Goal: Task Accomplishment & Management: Use online tool/utility

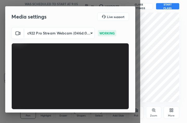
scroll to position [48, 0]
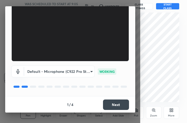
click at [113, 103] on button "Next" at bounding box center [116, 104] width 26 height 10
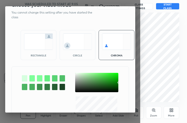
scroll to position [9, 0]
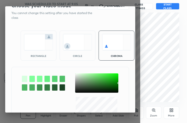
click at [45, 45] on img at bounding box center [38, 42] width 29 height 16
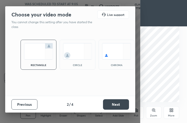
scroll to position [0, 0]
click at [124, 104] on button "Next" at bounding box center [116, 104] width 26 height 10
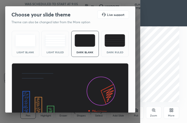
scroll to position [33, 0]
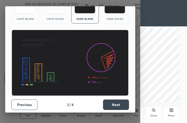
click at [120, 105] on button "Next" at bounding box center [116, 104] width 26 height 10
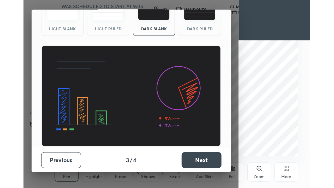
scroll to position [0, 0]
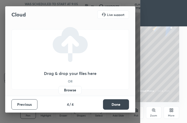
click at [69, 93] on label "Browse" at bounding box center [70, 90] width 23 height 8
click at [59, 93] on input "Browse" at bounding box center [59, 90] width 0 height 8
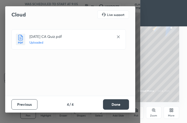
click at [120, 106] on button "Done" at bounding box center [116, 104] width 26 height 10
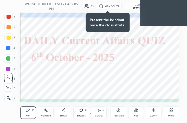
click at [170, 109] on icon at bounding box center [172, 110] width 4 height 4
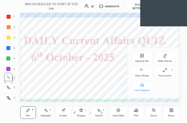
click at [164, 74] on div "Full screen F" at bounding box center [165, 72] width 21 height 13
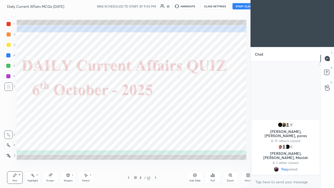
scroll to position [25911, 25836]
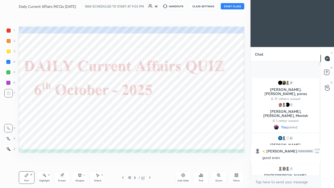
click at [9, 62] on div at bounding box center [8, 62] width 4 height 4
click at [7, 123] on icon at bounding box center [8, 149] width 5 height 4
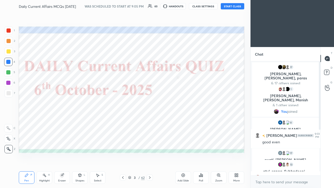
click at [187, 6] on button "START CLASS" at bounding box center [232, 6] width 23 height 6
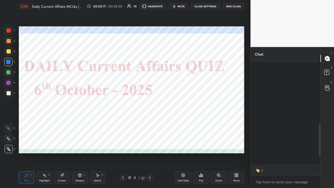
scroll to position [220, 0]
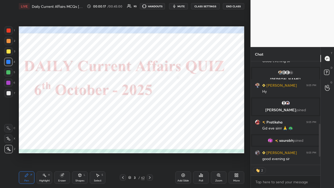
drag, startPoint x: 320, startPoint y: 92, endPoint x: 319, endPoint y: 142, distance: 49.8
click at [187, 123] on div at bounding box center [320, 140] width 2 height 33
drag, startPoint x: 320, startPoint y: 155, endPoint x: 319, endPoint y: 158, distance: 3.5
click at [187, 123] on div "Chat 2 Ayushi, [PERSON_NAME], [PERSON_NAME] & 2 others joined SURAJ KUMA... 9:0…" at bounding box center [291, 117] width 83 height 141
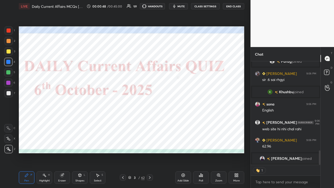
scroll to position [0, 0]
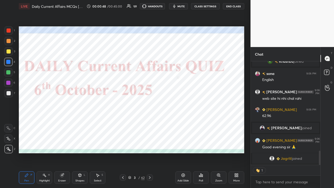
type textarea "x"
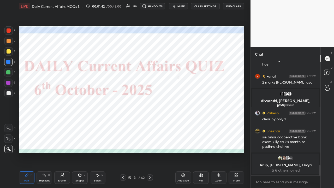
click at [187, 7] on button "CLASS SETTINGS" at bounding box center [205, 6] width 29 height 6
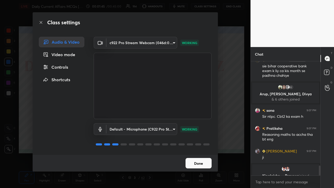
click at [64, 68] on div "Controls" at bounding box center [61, 67] width 45 height 10
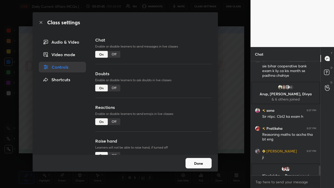
click at [114, 54] on div "Off" at bounding box center [114, 54] width 13 height 7
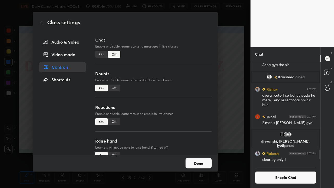
click at [187, 95] on div "Class settings Audio & Video Video mode Controls Shortcuts Chat Enable or disab…" at bounding box center [125, 94] width 250 height 188
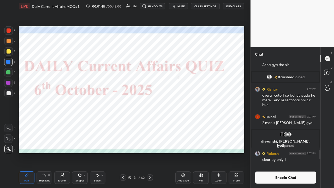
click at [151, 123] on icon at bounding box center [150, 177] width 4 height 4
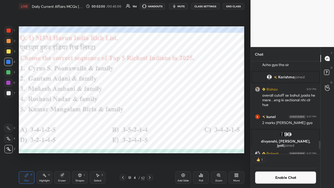
scroll to position [2, 2]
click at [187, 123] on div "Poll" at bounding box center [201, 180] width 4 height 3
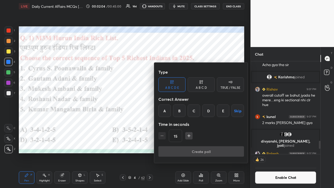
click at [187, 113] on div "E" at bounding box center [223, 110] width 13 height 13
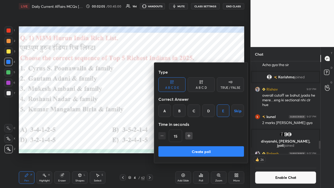
click at [187, 123] on button "Create poll" at bounding box center [200, 151] width 85 height 10
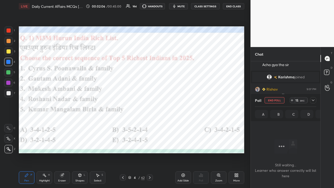
scroll to position [42, 68]
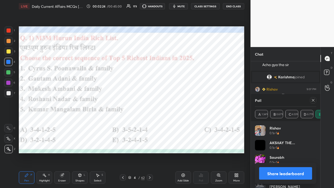
click at [187, 101] on icon at bounding box center [313, 100] width 4 height 4
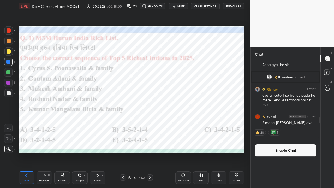
scroll to position [72, 68]
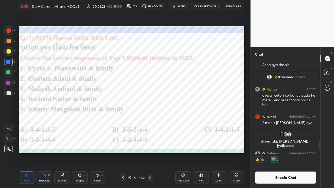
click at [151, 123] on icon at bounding box center [150, 177] width 4 height 4
click at [150, 123] on icon at bounding box center [150, 177] width 4 height 4
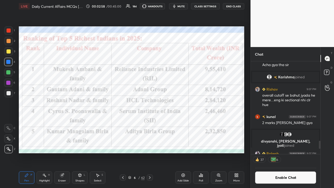
click at [150, 123] on icon at bounding box center [150, 177] width 2 height 3
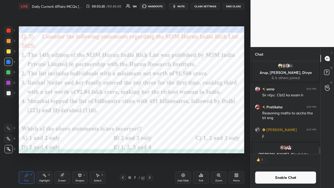
scroll to position [2, 2]
click at [187, 123] on icon at bounding box center [200, 174] width 1 height 3
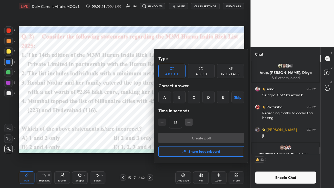
click at [187, 99] on div "D" at bounding box center [208, 97] width 13 height 13
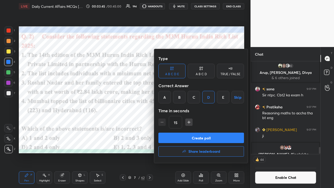
click at [187, 123] on button "Create poll" at bounding box center [200, 137] width 85 height 10
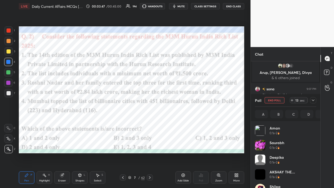
scroll to position [61, 60]
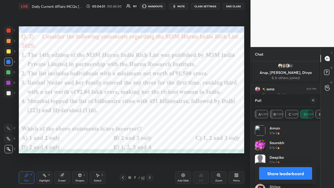
drag, startPoint x: 312, startPoint y: 100, endPoint x: 313, endPoint y: 105, distance: 5.7
click at [187, 100] on icon at bounding box center [312, 100] width 3 height 3
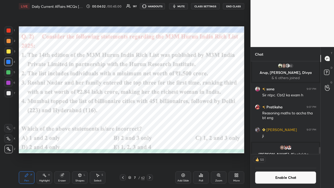
scroll to position [69, 68]
click at [151, 123] on icon at bounding box center [150, 177] width 4 height 4
click at [187, 8] on button "CLASS SETTINGS" at bounding box center [205, 6] width 29 height 6
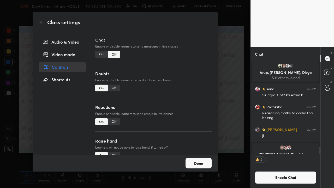
click at [99, 56] on div "On" at bounding box center [101, 54] width 13 height 7
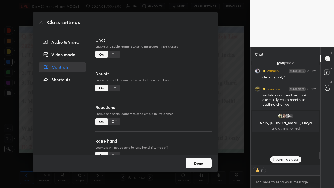
scroll to position [1106, 0]
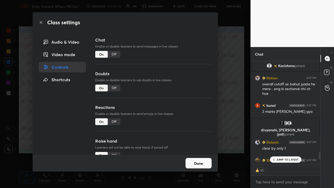
click at [187, 87] on div "Class settings Audio & Video Video mode Controls Shortcuts Chat Enable or disab…" at bounding box center [125, 94] width 250 height 188
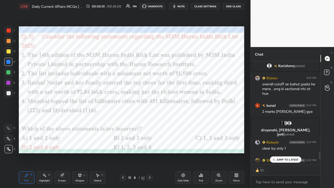
click at [187, 123] on icon at bounding box center [273, 159] width 3 height 3
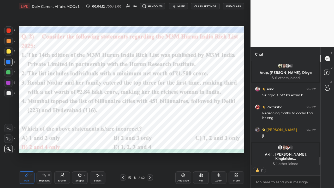
scroll to position [1222, 0]
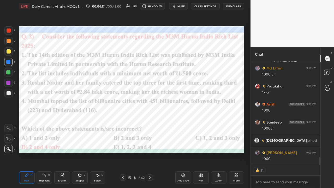
type textarea "x"
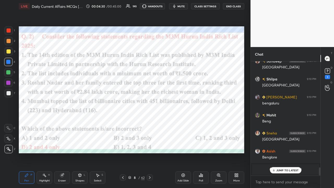
click at [149, 123] on icon at bounding box center [150, 177] width 4 height 4
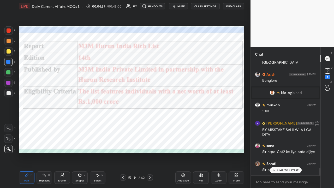
click at [148, 123] on icon at bounding box center [150, 177] width 4 height 4
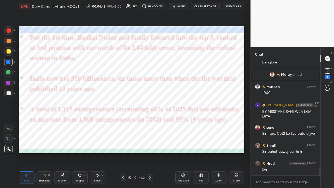
click at [150, 123] on icon at bounding box center [150, 177] width 4 height 4
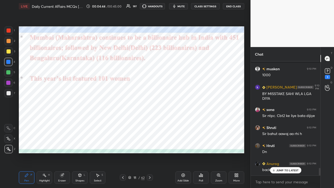
click at [187, 5] on button "CLASS SETTINGS" at bounding box center [205, 6] width 29 height 6
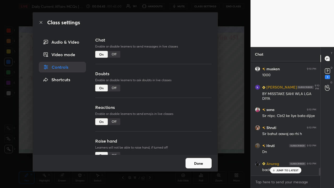
click at [114, 55] on div "Off" at bounding box center [114, 54] width 13 height 7
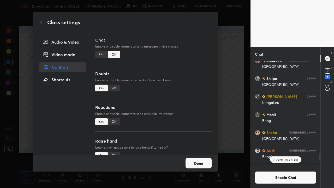
click at [187, 107] on div "Class settings Audio & Video Video mode Controls Shortcuts Chat Enable or disab…" at bounding box center [125, 94] width 250 height 188
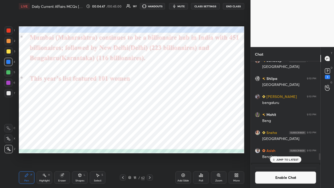
click at [149, 123] on icon at bounding box center [150, 177] width 4 height 4
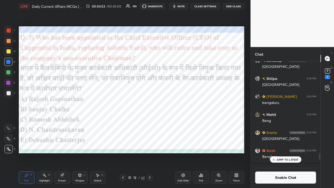
click at [187, 123] on div "Poll" at bounding box center [201, 180] width 4 height 3
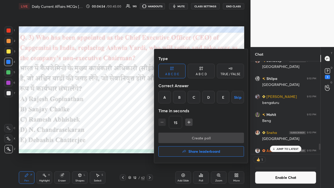
click at [176, 96] on div "B" at bounding box center [179, 97] width 13 height 13
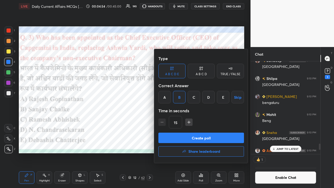
click at [174, 123] on button "Create poll" at bounding box center [200, 137] width 85 height 10
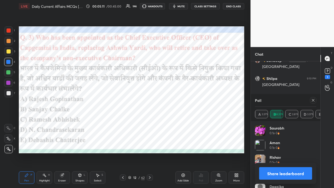
drag, startPoint x: 312, startPoint y: 99, endPoint x: 309, endPoint y: 101, distance: 3.9
click at [187, 100] on icon at bounding box center [312, 100] width 3 height 3
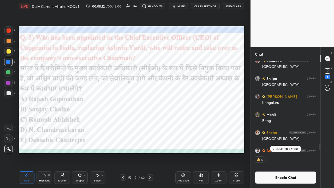
click at [150, 123] on icon at bounding box center [150, 177] width 4 height 4
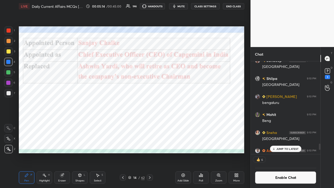
click at [150, 123] on icon at bounding box center [150, 177] width 4 height 4
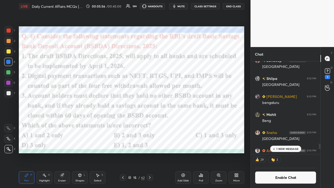
click at [187, 123] on div "Poll" at bounding box center [201, 177] width 16 height 13
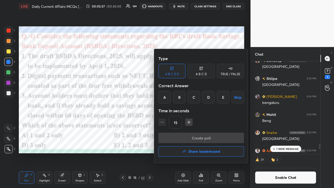
drag, startPoint x: 222, startPoint y: 99, endPoint x: 218, endPoint y: 106, distance: 7.9
click at [187, 100] on div "E" at bounding box center [223, 97] width 13 height 13
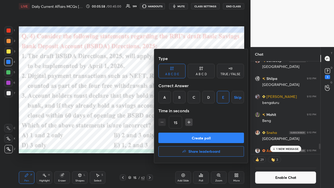
click at [187, 123] on button "Create poll" at bounding box center [200, 137] width 85 height 10
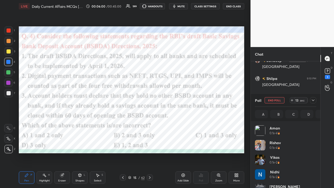
scroll to position [61, 60]
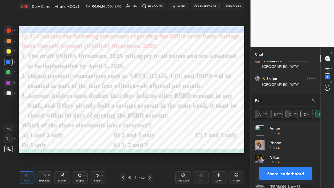
click at [187, 101] on icon at bounding box center [313, 100] width 4 height 4
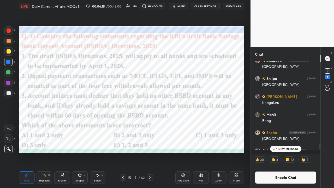
scroll to position [68, 68]
click at [149, 123] on icon at bounding box center [150, 177] width 2 height 3
click at [187, 6] on button "CLASS SETTINGS" at bounding box center [205, 6] width 29 height 6
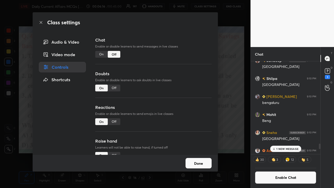
click at [102, 55] on div "On" at bounding box center [101, 54] width 13 height 7
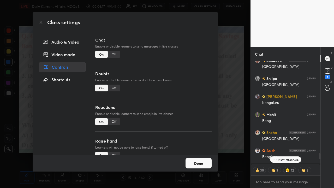
scroll to position [102, 68]
click at [187, 98] on div "Class settings Audio & Video Video mode Controls Shortcuts Chat Enable or disab…" at bounding box center [125, 94] width 250 height 188
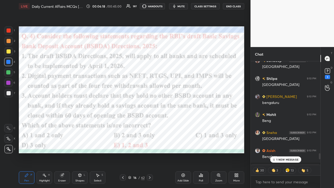
click at [187, 123] on div "1 NEW MESSAGE" at bounding box center [285, 159] width 31 height 6
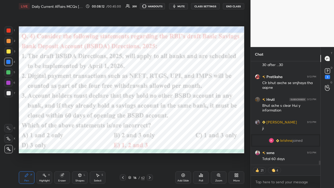
scroll to position [2395, 0]
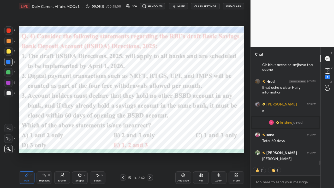
click at [150, 123] on icon at bounding box center [150, 177] width 4 height 4
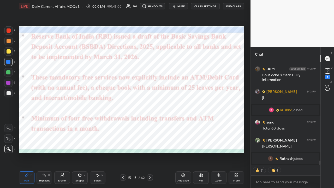
click at [122, 123] on icon at bounding box center [123, 177] width 4 height 4
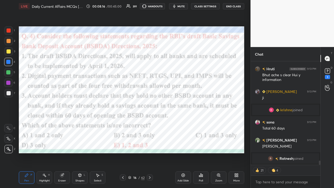
scroll to position [2411, 0]
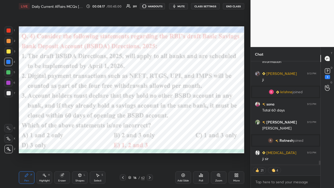
click at [149, 123] on icon at bounding box center [150, 177] width 4 height 4
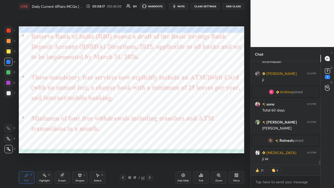
scroll to position [2429, 0]
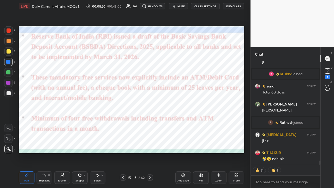
type textarea "x"
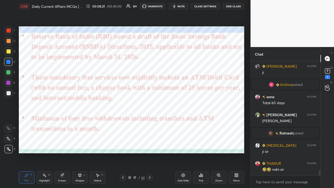
click at [150, 123] on div at bounding box center [149, 177] width 6 height 6
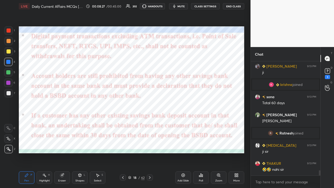
scroll to position [2430, 0]
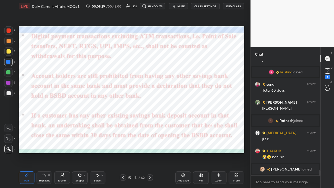
click at [187, 6] on button "CLASS SETTINGS" at bounding box center [205, 6] width 29 height 6
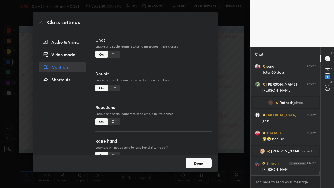
click at [114, 56] on div "Off" at bounding box center [114, 54] width 13 height 7
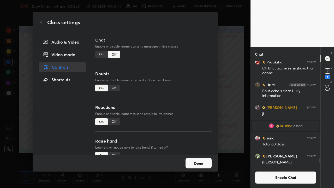
click at [187, 101] on div "Class settings Audio & Video Video mode Controls Shortcuts Chat Enable or disab…" at bounding box center [125, 94] width 250 height 188
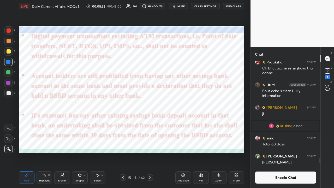
click at [150, 123] on div "Pen P Highlight H Eraser Shapes L Select S 18 / 62 Add Slide Poll Zoom More" at bounding box center [131, 177] width 225 height 21
click at [149, 123] on icon at bounding box center [150, 177] width 4 height 4
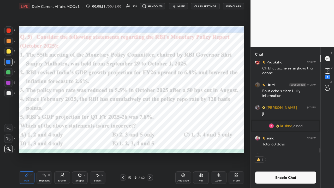
scroll to position [2, 2]
click at [187, 123] on div "Poll" at bounding box center [201, 177] width 16 height 13
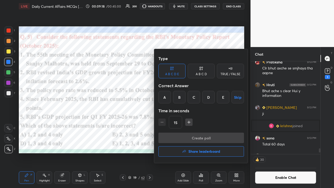
click at [187, 97] on div "D" at bounding box center [208, 97] width 13 height 13
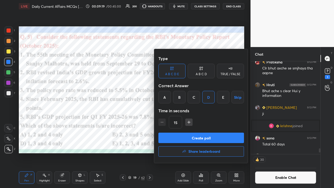
click at [187, 123] on button "Create poll" at bounding box center [200, 137] width 85 height 10
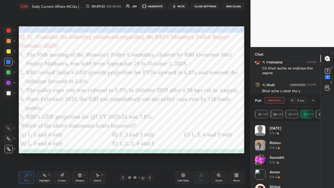
scroll to position [75, 68]
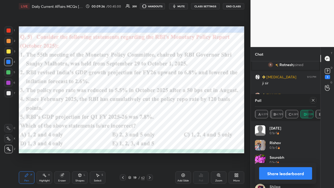
click at [187, 99] on icon at bounding box center [313, 100] width 4 height 4
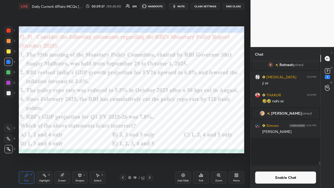
scroll to position [2477, 0]
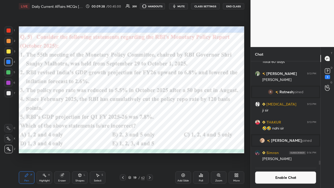
click at [187, 4] on button "CLASS SETTINGS" at bounding box center [205, 6] width 29 height 6
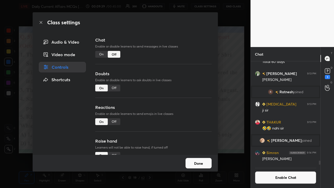
click at [99, 54] on div "On" at bounding box center [101, 54] width 13 height 7
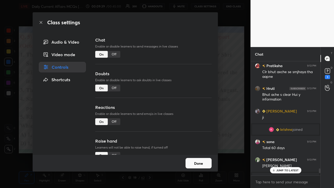
drag, startPoint x: 231, startPoint y: 86, endPoint x: 234, endPoint y: 84, distance: 4.0
click at [187, 86] on div "Class settings Audio & Video Video mode Controls Shortcuts Chat Enable or disab…" at bounding box center [125, 94] width 250 height 188
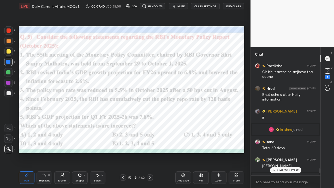
click at [150, 123] on icon at bounding box center [150, 177] width 4 height 4
click at [187, 123] on div "JUMP TO LATEST" at bounding box center [285, 170] width 31 height 6
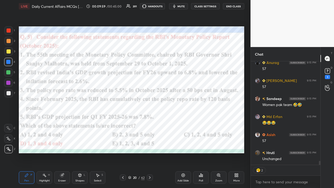
type textarea "x"
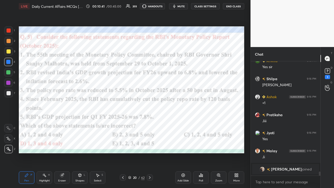
click at [150, 123] on icon at bounding box center [150, 177] width 4 height 4
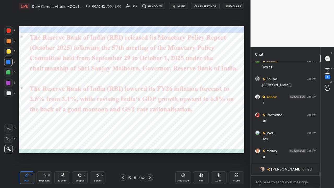
click at [150, 123] on icon at bounding box center [150, 177] width 4 height 4
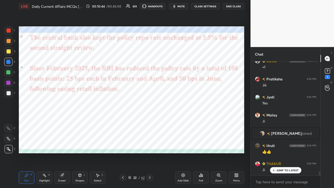
click at [187, 7] on button "CLASS SETTINGS" at bounding box center [205, 6] width 29 height 6
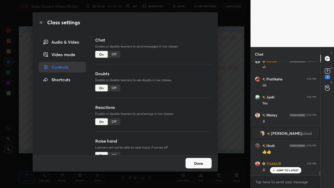
click at [114, 54] on div "Off" at bounding box center [114, 54] width 13 height 7
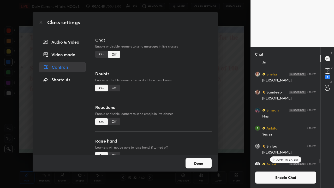
click at [187, 101] on div "Class settings Audio & Video Video mode Controls Shortcuts Chat Enable or disab…" at bounding box center [125, 94] width 250 height 188
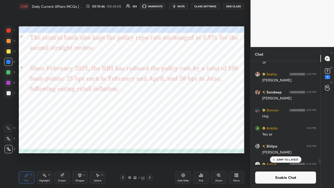
click at [151, 123] on icon at bounding box center [150, 177] width 4 height 4
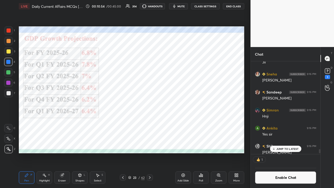
click at [147, 123] on div at bounding box center [149, 177] width 6 height 6
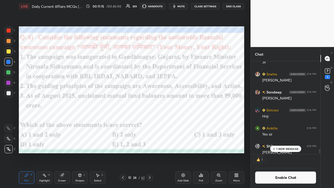
scroll to position [2, 2]
click at [187, 123] on icon at bounding box center [201, 175] width 4 height 4
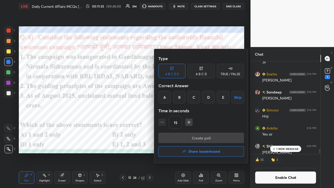
click at [178, 99] on div "B" at bounding box center [179, 97] width 13 height 13
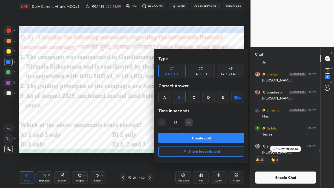
click at [180, 123] on button "Create poll" at bounding box center [200, 137] width 85 height 10
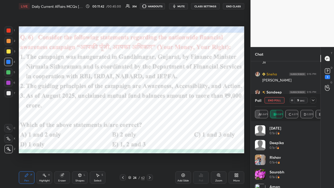
scroll to position [75, 68]
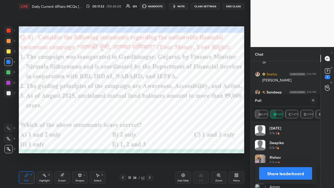
click at [187, 101] on icon at bounding box center [312, 100] width 3 height 3
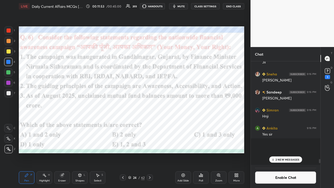
scroll to position [99, 68]
click at [151, 123] on icon at bounding box center [150, 177] width 4 height 4
click at [187, 6] on button "CLASS SETTINGS" at bounding box center [205, 6] width 29 height 6
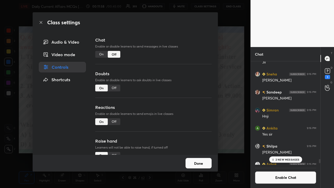
drag, startPoint x: 101, startPoint y: 54, endPoint x: 110, endPoint y: 58, distance: 9.7
click at [101, 53] on div "On" at bounding box center [101, 54] width 13 height 7
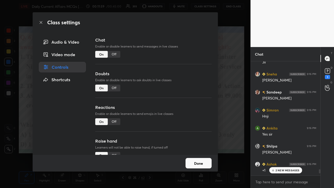
click at [187, 86] on div "Class settings Audio & Video Video mode Controls Shortcuts Chat Enable or disab…" at bounding box center [125, 94] width 250 height 188
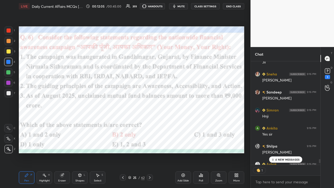
click at [187, 123] on p "4 NEW MESSAGES" at bounding box center [287, 159] width 24 height 3
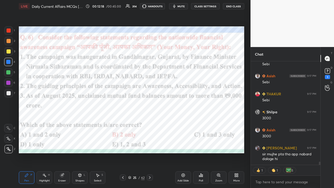
type textarea "x"
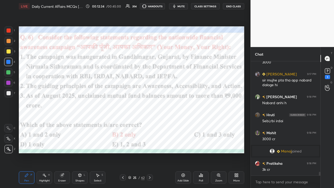
click at [150, 123] on icon at bounding box center [150, 177] width 4 height 4
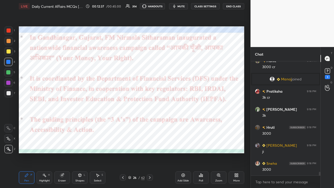
click at [149, 123] on icon at bounding box center [150, 177] width 4 height 4
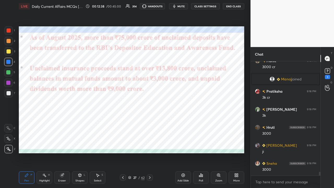
click at [187, 5] on button "CLASS SETTINGS" at bounding box center [205, 6] width 29 height 6
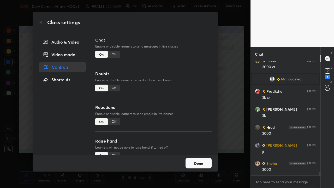
click at [111, 56] on div "Off" at bounding box center [114, 54] width 13 height 7
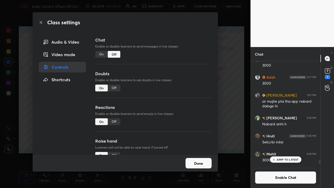
click at [187, 88] on div "Class settings Audio & Video Video mode Controls Shortcuts Chat Enable or disab…" at bounding box center [125, 94] width 250 height 188
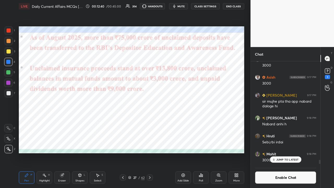
click at [149, 123] on icon at bounding box center [150, 177] width 4 height 4
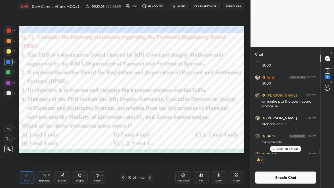
scroll to position [2, 2]
click at [187, 123] on icon at bounding box center [201, 175] width 4 height 4
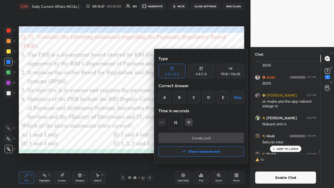
drag, startPoint x: 193, startPoint y: 97, endPoint x: 192, endPoint y: 112, distance: 14.7
click at [187, 97] on div "C" at bounding box center [193, 97] width 13 height 13
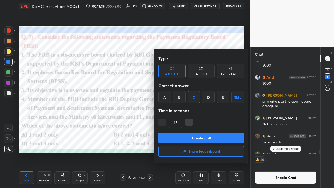
click at [187, 123] on button "Create poll" at bounding box center [200, 137] width 85 height 10
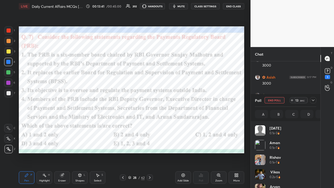
scroll to position [61, 60]
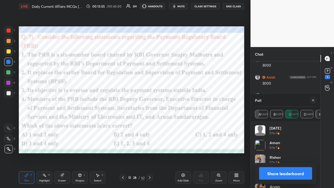
click at [187, 101] on icon at bounding box center [313, 100] width 4 height 4
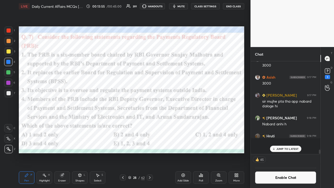
scroll to position [2, 2]
click at [187, 8] on button "CLASS SETTINGS" at bounding box center [205, 6] width 29 height 6
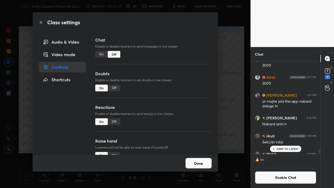
drag, startPoint x: 99, startPoint y: 55, endPoint x: 111, endPoint y: 61, distance: 13.9
click at [99, 55] on div "On" at bounding box center [101, 54] width 13 height 7
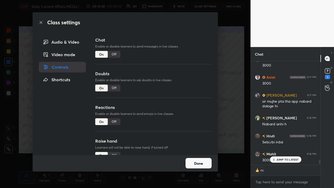
click at [187, 95] on div "Class settings Audio & Video Video mode Controls Shortcuts Chat Enable or disab…" at bounding box center [125, 94] width 250 height 188
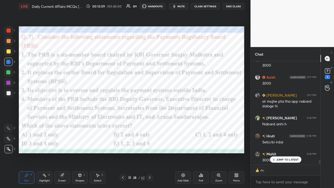
click at [149, 123] on icon at bounding box center [150, 177] width 4 height 4
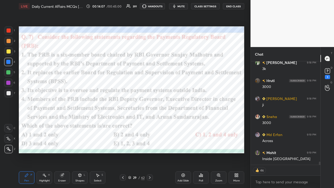
type textarea "x"
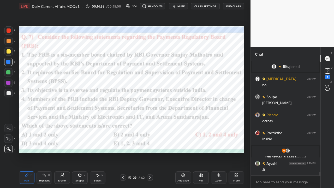
click at [149, 123] on icon at bounding box center [150, 177] width 4 height 4
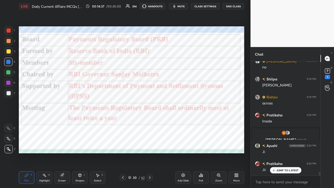
click at [151, 123] on icon at bounding box center [150, 177] width 4 height 4
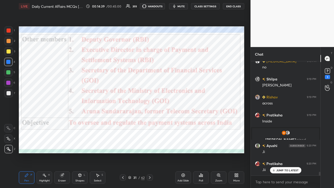
click at [187, 5] on button "CLASS SETTINGS" at bounding box center [205, 6] width 29 height 6
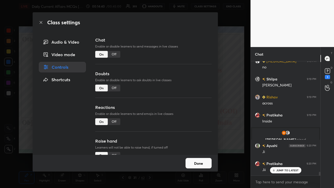
click at [114, 55] on div "Off" at bounding box center [114, 54] width 13 height 7
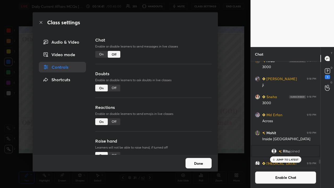
click at [187, 80] on div "Class settings Audio & Video Video mode Controls Shortcuts Chat Enable or disab…" at bounding box center [125, 94] width 250 height 188
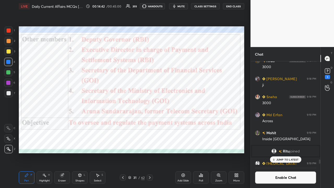
click at [149, 123] on icon at bounding box center [150, 177] width 4 height 4
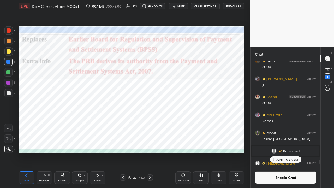
click at [151, 123] on icon at bounding box center [150, 177] width 4 height 4
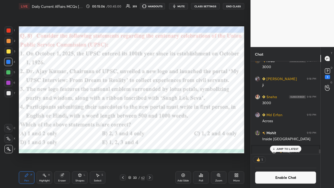
scroll to position [2, 2]
click at [187, 123] on icon at bounding box center [201, 175] width 4 height 4
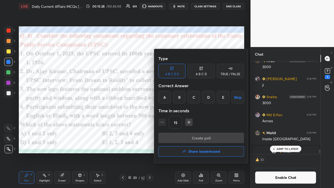
drag, startPoint x: 162, startPoint y: 94, endPoint x: 165, endPoint y: 110, distance: 16.3
click at [162, 94] on div "A" at bounding box center [164, 97] width 13 height 13
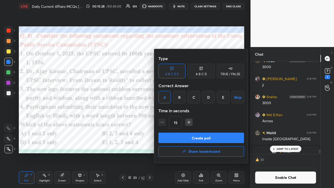
click at [177, 123] on button "Create poll" at bounding box center [200, 137] width 85 height 10
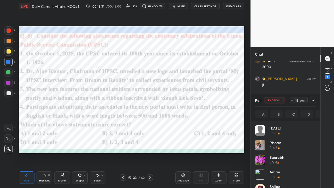
scroll to position [61, 60]
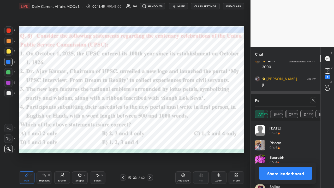
click at [187, 101] on icon at bounding box center [313, 100] width 4 height 4
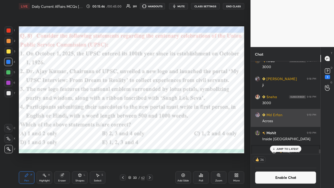
scroll to position [91, 68]
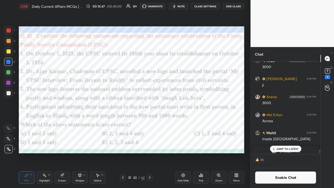
click at [150, 123] on icon at bounding box center [150, 177] width 2 height 3
click at [187, 5] on button "CLASS SETTINGS" at bounding box center [205, 6] width 29 height 6
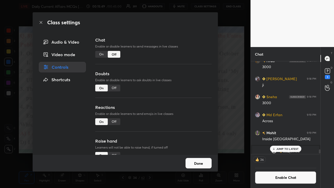
click at [99, 54] on div "On" at bounding box center [101, 54] width 13 height 7
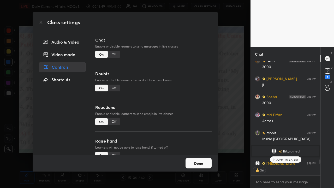
click at [187, 95] on div "Class settings Audio & Video Video mode Controls Shortcuts Chat Enable or disab…" at bounding box center [125, 94] width 250 height 188
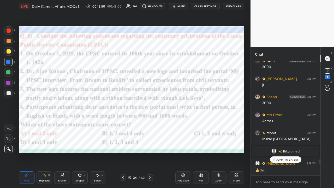
type textarea "x"
click at [187, 123] on div "8 NEW MESSAGES" at bounding box center [285, 170] width 33 height 6
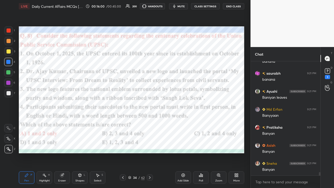
scroll to position [3592, 0]
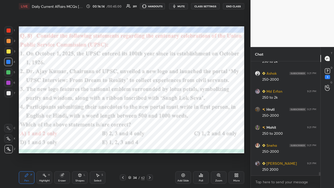
click at [150, 123] on icon at bounding box center [150, 177] width 4 height 4
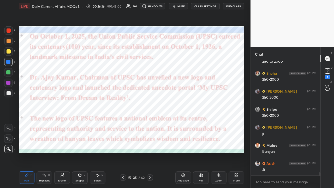
click at [187, 7] on button "CLASS SETTINGS" at bounding box center [205, 6] width 29 height 6
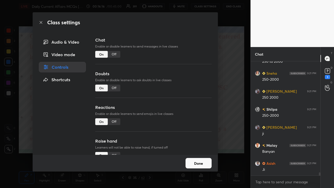
click at [112, 55] on div "Off" at bounding box center [114, 54] width 13 height 7
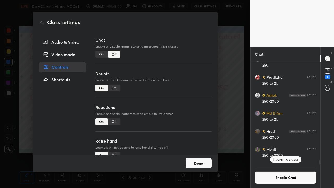
click at [187, 94] on div "Class settings Audio & Video Video mode Controls Shortcuts Chat Enable or disab…" at bounding box center [125, 94] width 250 height 188
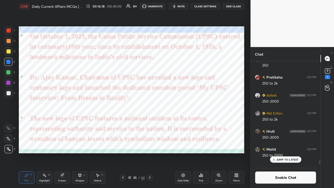
click at [150, 123] on icon at bounding box center [150, 177] width 4 height 4
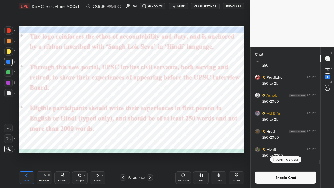
drag, startPoint x: 151, startPoint y: 178, endPoint x: 149, endPoint y: 175, distance: 3.0
click at [150, 123] on icon at bounding box center [150, 177] width 4 height 4
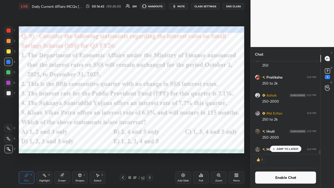
scroll to position [2, 2]
click at [187, 123] on div "Poll" at bounding box center [201, 177] width 16 height 13
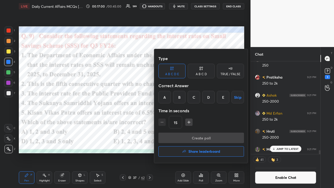
drag, startPoint x: 178, startPoint y: 96, endPoint x: 178, endPoint y: 101, distance: 4.2
click at [177, 96] on div "B" at bounding box center [179, 97] width 13 height 13
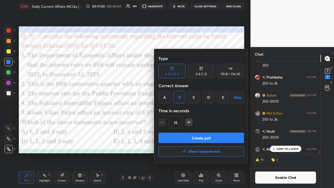
click at [180, 123] on button "Create poll" at bounding box center [200, 137] width 85 height 10
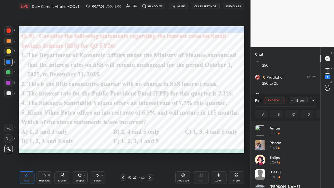
scroll to position [61, 60]
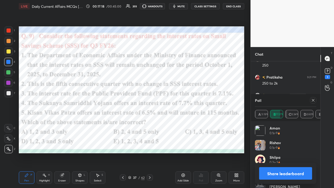
click at [187, 101] on icon at bounding box center [312, 100] width 3 height 3
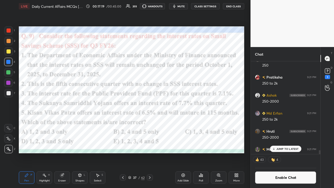
scroll to position [2, 2]
click at [148, 123] on icon at bounding box center [150, 177] width 4 height 4
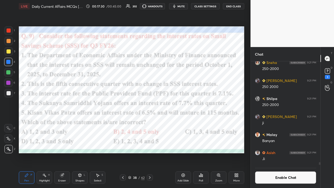
click at [187, 3] on div "LIVE Daily Current Affairs MCQs [DATE] 00:17:30 / 00:45:00 202 HANDOUTS mute CL…" at bounding box center [131, 6] width 225 height 13
click at [187, 6] on button "CLASS SETTINGS" at bounding box center [205, 6] width 29 height 6
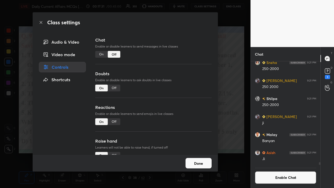
click at [99, 56] on div "On" at bounding box center [101, 54] width 13 height 7
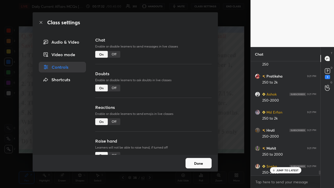
click at [187, 103] on div "Class settings Audio & Video Video mode Controls Shortcuts Chat Enable or disab…" at bounding box center [125, 94] width 250 height 188
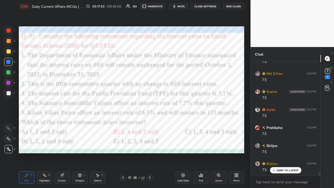
click at [150, 123] on icon at bounding box center [150, 177] width 4 height 4
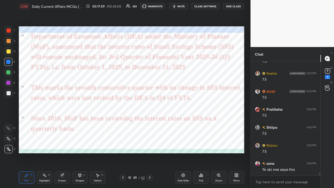
click at [187, 8] on button "CLASS SETTINGS" at bounding box center [205, 6] width 29 height 6
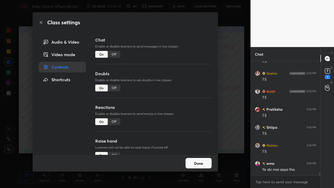
click at [115, 55] on div "Off" at bounding box center [114, 54] width 13 height 7
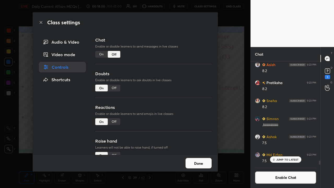
click at [187, 87] on div "Class settings Audio & Video Video mode Controls Shortcuts Chat Enable or disab…" at bounding box center [125, 94] width 250 height 188
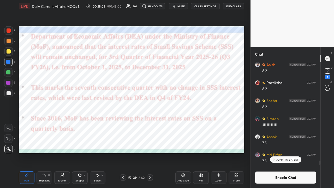
click at [151, 123] on icon at bounding box center [150, 177] width 4 height 4
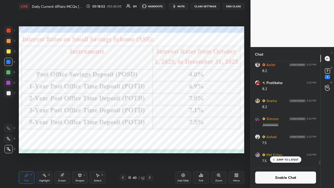
click at [150, 123] on icon at bounding box center [150, 177] width 4 height 4
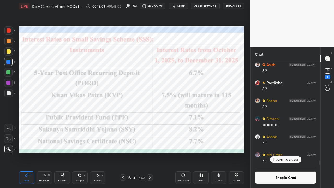
click at [151, 123] on icon at bounding box center [150, 177] width 4 height 4
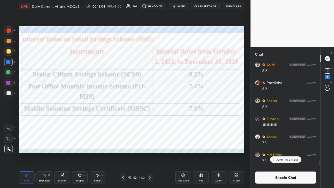
click at [149, 123] on icon at bounding box center [150, 177] width 4 height 4
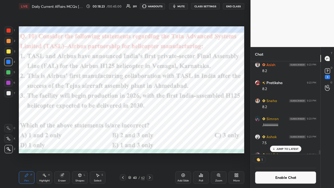
scroll to position [2, 2]
click at [187, 123] on div "Poll" at bounding box center [201, 177] width 16 height 13
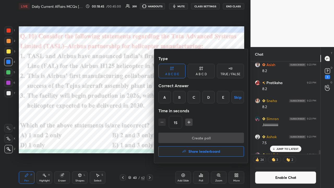
drag, startPoint x: 179, startPoint y: 96, endPoint x: 178, endPoint y: 102, distance: 5.8
click at [179, 97] on div "B" at bounding box center [179, 97] width 13 height 13
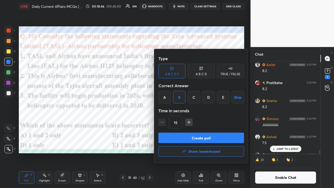
click at [177, 123] on button "Create poll" at bounding box center [200, 137] width 85 height 10
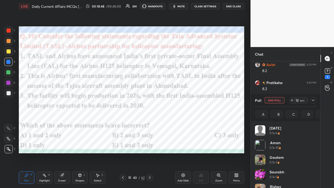
scroll to position [61, 60]
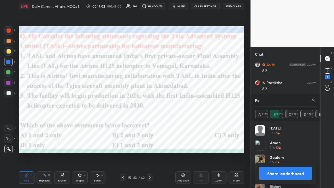
click at [187, 101] on icon at bounding box center [313, 100] width 4 height 4
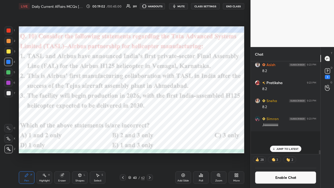
scroll to position [2, 2]
click at [150, 123] on icon at bounding box center [150, 177] width 4 height 4
click at [187, 8] on button "CLASS SETTINGS" at bounding box center [205, 6] width 29 height 6
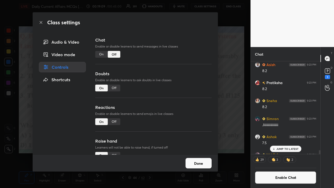
drag, startPoint x: 101, startPoint y: 51, endPoint x: 107, endPoint y: 55, distance: 6.6
click at [102, 51] on div "On" at bounding box center [101, 54] width 13 height 7
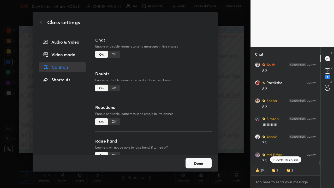
click at [187, 87] on div "Class settings Audio & Video Video mode Controls Shortcuts Chat Enable or disab…" at bounding box center [125, 94] width 250 height 188
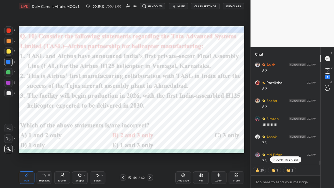
type textarea "x"
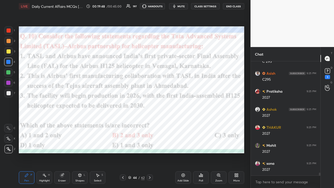
click at [151, 123] on icon at bounding box center [150, 177] width 4 height 4
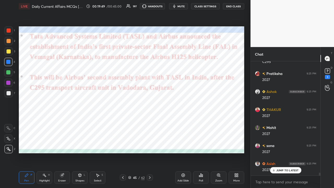
click at [187, 7] on button "CLASS SETTINGS" at bounding box center [205, 6] width 29 height 6
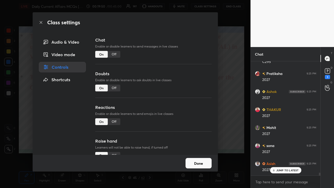
click at [114, 55] on div "Off" at bounding box center [114, 54] width 13 height 7
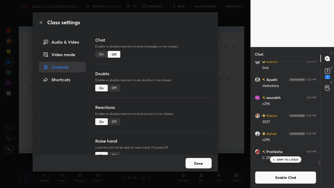
click at [187, 107] on div "Class settings Audio & Video Video mode Controls Shortcuts Chat Enable or disab…" at bounding box center [125, 94] width 250 height 188
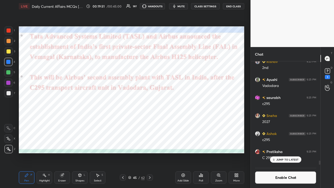
click at [149, 123] on icon at bounding box center [150, 177] width 4 height 4
click at [150, 123] on icon at bounding box center [150, 177] width 4 height 4
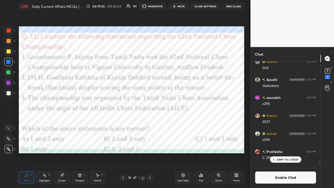
click at [187, 6] on button "CLASS SETTINGS" at bounding box center [205, 6] width 29 height 6
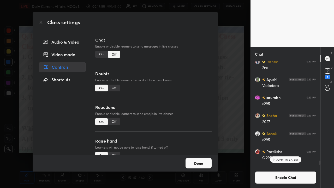
click at [102, 56] on div "On" at bounding box center [101, 54] width 13 height 7
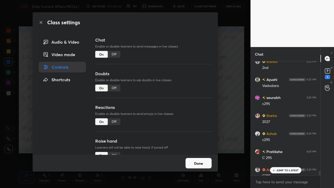
click at [113, 57] on div "Off" at bounding box center [114, 54] width 13 height 7
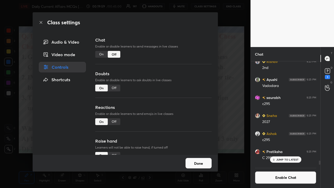
click at [187, 94] on div "Class settings Audio & Video Video mode Controls Shortcuts Chat Enable or disab…" at bounding box center [125, 94] width 250 height 188
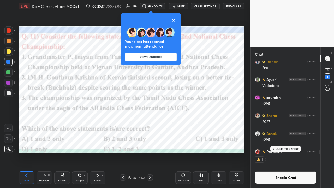
scroll to position [2, 2]
click at [174, 20] on icon at bounding box center [173, 20] width 6 height 6
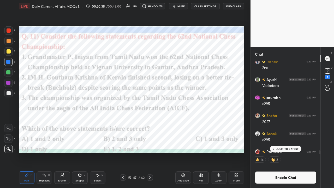
click at [187, 123] on icon at bounding box center [201, 175] width 4 height 4
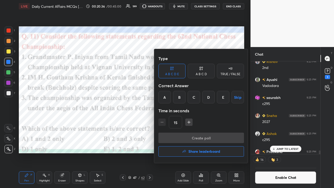
click at [165, 97] on div "A" at bounding box center [164, 97] width 13 height 13
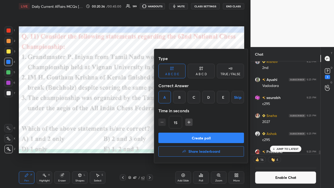
click at [173, 123] on button "Create poll" at bounding box center [200, 137] width 85 height 10
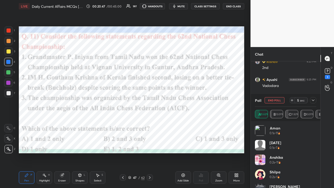
scroll to position [75, 68]
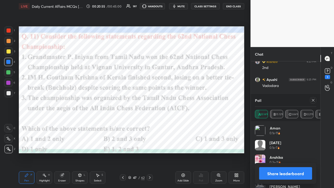
click at [187, 99] on icon at bounding box center [313, 100] width 4 height 4
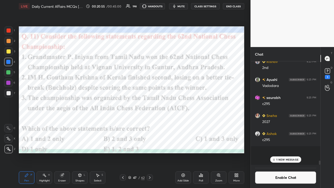
scroll to position [99, 68]
click at [150, 123] on icon at bounding box center [150, 177] width 4 height 4
click at [187, 5] on button "CLASS SETTINGS" at bounding box center [205, 6] width 29 height 6
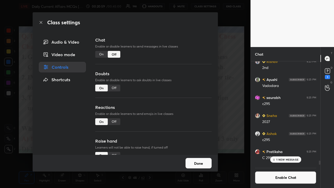
click at [100, 54] on div "On" at bounding box center [101, 54] width 13 height 7
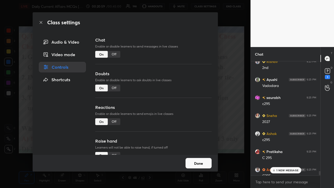
click at [187, 96] on div "Class settings Audio & Video Video mode Controls Shortcuts Chat Enable or disab…" at bounding box center [125, 94] width 250 height 188
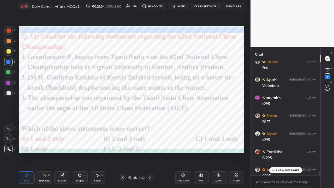
click at [187, 123] on div "2 NEW MESSAGES" at bounding box center [285, 170] width 33 height 6
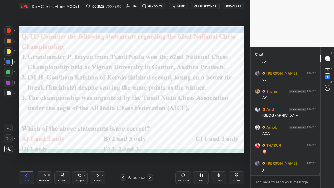
click at [150, 123] on icon at bounding box center [150, 177] width 4 height 4
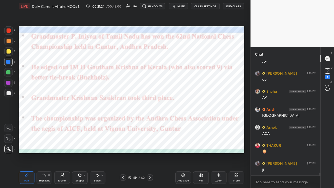
click at [187, 6] on button "CLASS SETTINGS" at bounding box center [205, 6] width 29 height 6
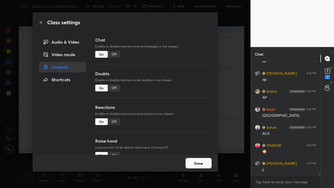
click at [113, 54] on div "Off" at bounding box center [114, 54] width 13 height 7
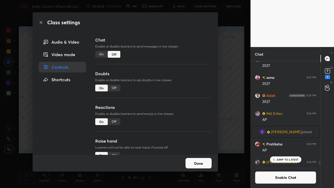
click at [187, 102] on div "Class settings Audio & Video Video mode Controls Shortcuts Chat Enable or disab…" at bounding box center [125, 94] width 250 height 188
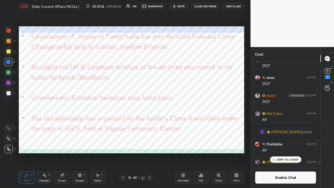
click at [151, 123] on icon at bounding box center [150, 177] width 4 height 4
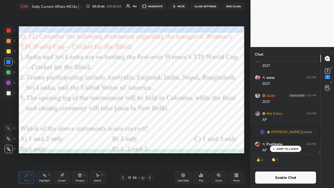
scroll to position [2, 2]
click at [187, 123] on div "Poll" at bounding box center [201, 180] width 4 height 3
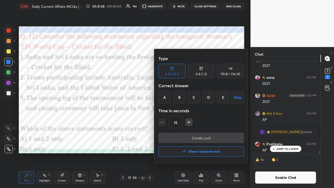
click at [187, 97] on div "D" at bounding box center [208, 97] width 13 height 13
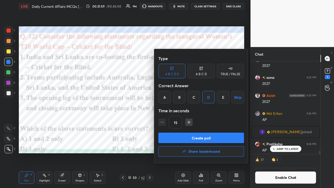
click at [187, 123] on button "Create poll" at bounding box center [200, 137] width 85 height 10
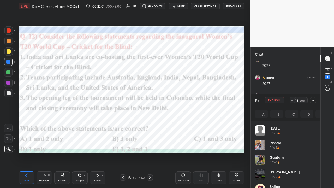
scroll to position [61, 60]
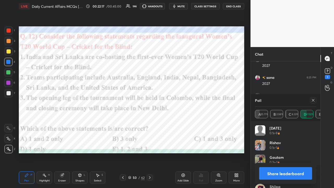
click at [187, 101] on icon at bounding box center [313, 100] width 4 height 4
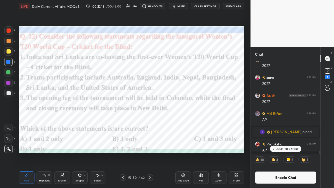
scroll to position [66, 68]
click at [152, 123] on div at bounding box center [149, 177] width 6 height 6
click at [187, 6] on button "CLASS SETTINGS" at bounding box center [205, 6] width 29 height 6
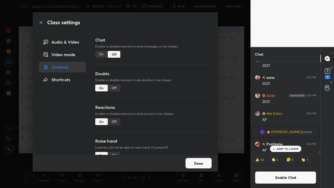
click at [100, 54] on div "On" at bounding box center [101, 54] width 13 height 7
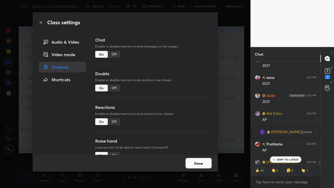
click at [187, 83] on div "Class settings Audio & Video Video mode Controls Shortcuts Chat Enable or disab…" at bounding box center [125, 94] width 250 height 188
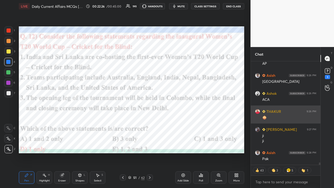
click at [187, 119] on div "🧅" at bounding box center [289, 117] width 54 height 5
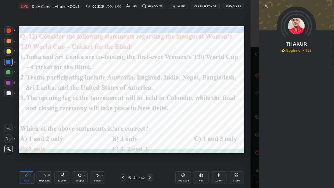
drag, startPoint x: 265, startPoint y: 5, endPoint x: 265, endPoint y: 8, distance: 2.9
click at [187, 5] on icon at bounding box center [266, 6] width 3 height 3
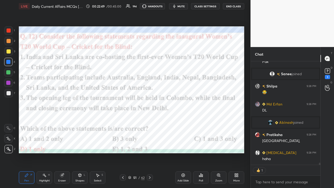
type textarea "x"
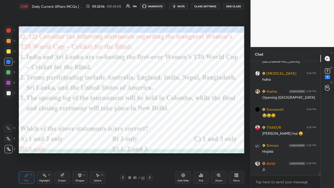
click at [152, 123] on div at bounding box center [149, 177] width 6 height 6
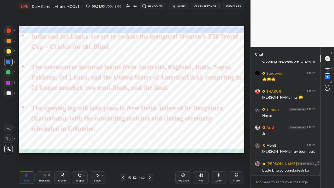
click at [150, 123] on icon at bounding box center [150, 177] width 4 height 4
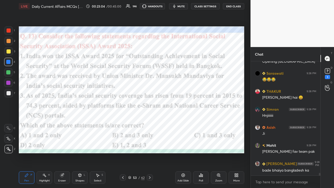
click at [123, 123] on icon at bounding box center [123, 177] width 4 height 4
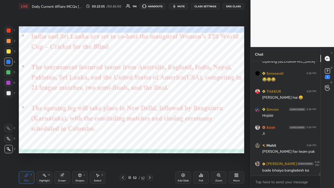
click at [187, 5] on button "CLASS SETTINGS" at bounding box center [205, 6] width 29 height 6
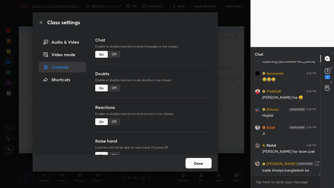
click at [112, 54] on div "Off" at bounding box center [114, 54] width 13 height 7
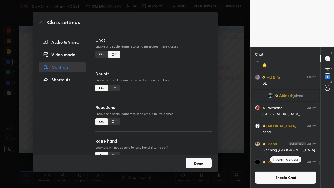
click at [187, 99] on div "Class settings Audio & Video Video mode Controls Shortcuts Chat Enable or disab…" at bounding box center [125, 94] width 250 height 188
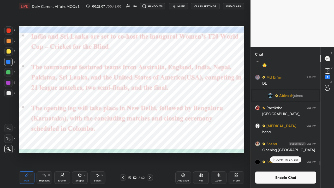
click at [150, 123] on icon at bounding box center [150, 177] width 4 height 4
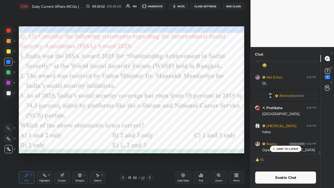
click at [187, 123] on icon at bounding box center [201, 175] width 4 height 4
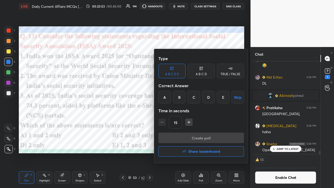
click at [187, 96] on div "D" at bounding box center [208, 97] width 13 height 13
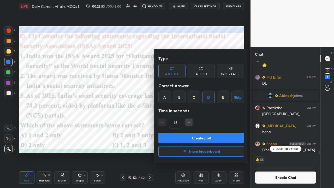
click at [187, 123] on button "Create poll" at bounding box center [200, 137] width 85 height 10
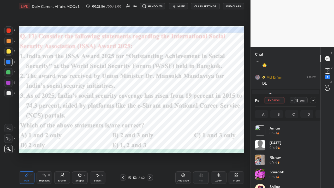
scroll to position [61, 60]
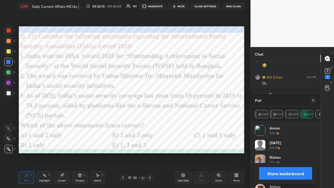
click at [187, 98] on div "Poll A 11.98% B 15.57% C 8.98% D 59.88% E 3.59%" at bounding box center [285, 107] width 70 height 27
click at [187, 100] on icon at bounding box center [312, 100] width 3 height 3
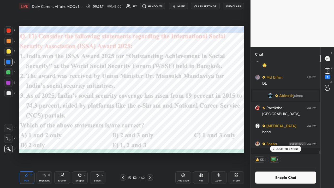
scroll to position [2, 2]
click at [149, 123] on icon at bounding box center [150, 177] width 4 height 4
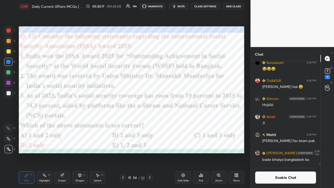
click at [187, 5] on button "CLASS SETTINGS" at bounding box center [205, 6] width 29 height 6
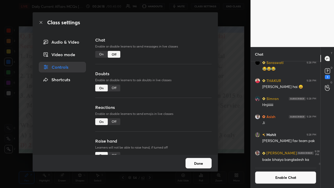
click at [101, 52] on div "On" at bounding box center [101, 54] width 13 height 7
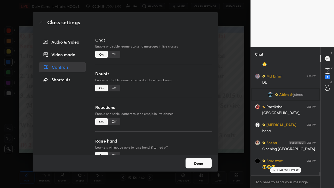
click at [187, 94] on div "Class settings Audio & Video Video mode Controls Shortcuts Chat Enable or disab…" at bounding box center [125, 94] width 250 height 188
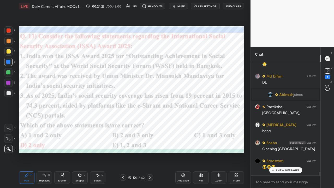
drag, startPoint x: 278, startPoint y: 170, endPoint x: 277, endPoint y: 167, distance: 3.2
click at [187, 123] on p "2 NEW MESSAGES" at bounding box center [287, 169] width 24 height 3
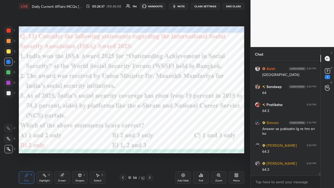
click at [149, 123] on icon at bounding box center [150, 177] width 4 height 4
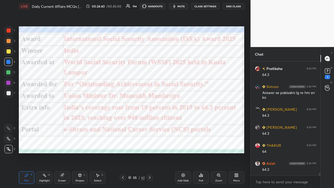
click at [123, 123] on icon at bounding box center [123, 177] width 4 height 4
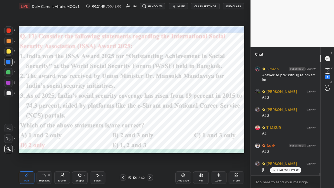
click at [187, 7] on button "CLASS SETTINGS" at bounding box center [205, 6] width 29 height 6
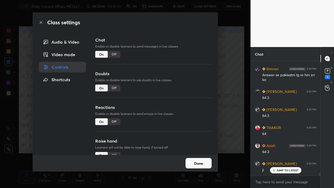
click at [114, 54] on div "Off" at bounding box center [114, 54] width 13 height 7
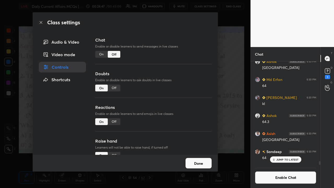
click at [187, 97] on div "Class settings Audio & Video Video mode Controls Shortcuts Chat Enable or disab…" at bounding box center [125, 94] width 250 height 188
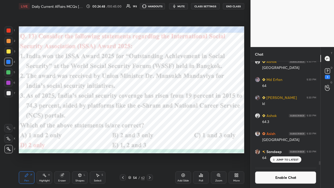
click at [150, 123] on icon at bounding box center [150, 177] width 2 height 3
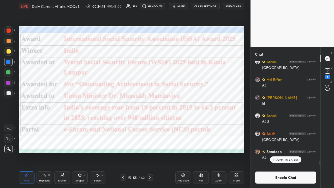
click at [151, 123] on icon at bounding box center [150, 177] width 4 height 4
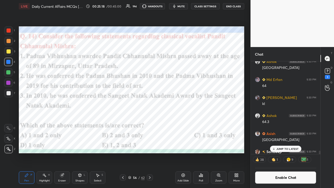
click at [187, 123] on div "Poll" at bounding box center [201, 177] width 16 height 13
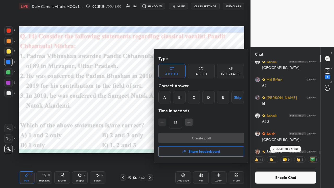
click at [187, 96] on div "C" at bounding box center [193, 97] width 13 height 13
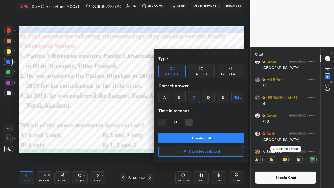
click at [187, 123] on button "Create poll" at bounding box center [200, 137] width 85 height 10
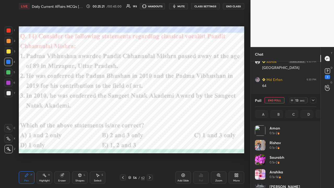
scroll to position [61, 60]
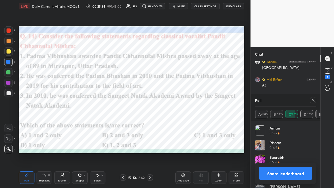
click at [187, 100] on icon at bounding box center [313, 100] width 4 height 4
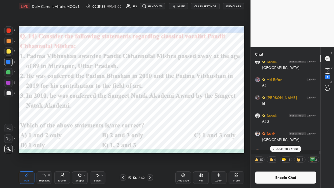
scroll to position [2, 2]
click at [150, 123] on icon at bounding box center [150, 177] width 2 height 3
click at [187, 123] on div "JUMP TO LATEST" at bounding box center [285, 148] width 31 height 6
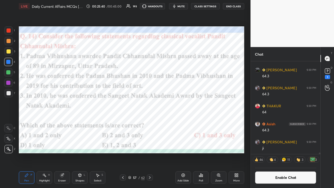
click at [187, 6] on button "CLASS SETTINGS" at bounding box center [205, 6] width 29 height 6
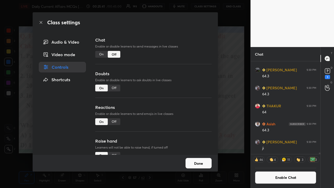
click at [103, 54] on div "On" at bounding box center [101, 54] width 13 height 7
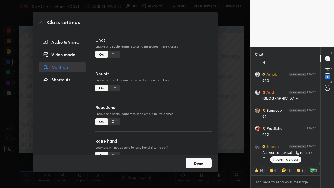
click at [187, 107] on div "Class settings Audio & Video Video mode Controls Shortcuts Chat Enable or disab…" at bounding box center [125, 94] width 250 height 188
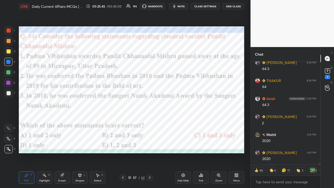
type textarea "x"
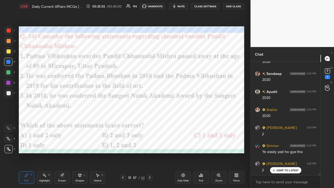
click at [187, 6] on button "CLASS SETTINGS" at bounding box center [205, 6] width 29 height 6
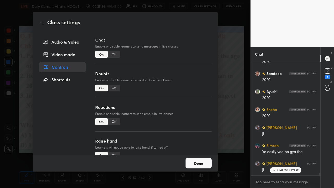
drag, startPoint x: 114, startPoint y: 54, endPoint x: 116, endPoint y: 56, distance: 3.2
click at [114, 54] on div "Off" at bounding box center [114, 54] width 13 height 7
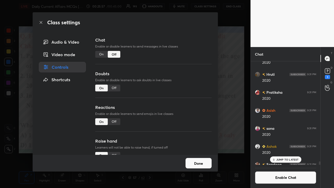
click at [187, 85] on div "Class settings Audio & Video Video mode Controls Shortcuts Chat Enable or disab…" at bounding box center [125, 94] width 250 height 188
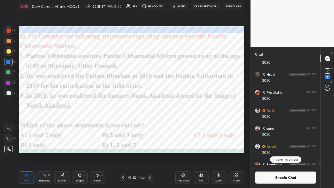
click at [151, 123] on icon at bounding box center [150, 177] width 4 height 4
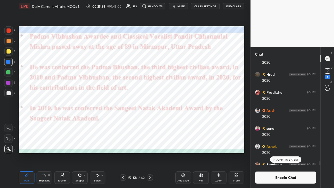
click at [151, 123] on icon at bounding box center [150, 177] width 4 height 4
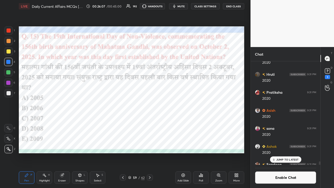
click at [187, 123] on div "Poll" at bounding box center [201, 177] width 16 height 13
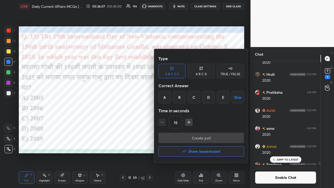
drag, startPoint x: 195, startPoint y: 98, endPoint x: 195, endPoint y: 105, distance: 6.5
click at [187, 100] on div "C" at bounding box center [193, 97] width 13 height 13
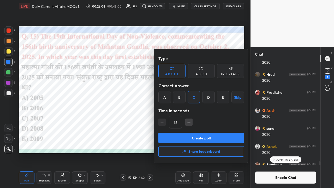
click at [187, 123] on button "Create poll" at bounding box center [200, 137] width 85 height 10
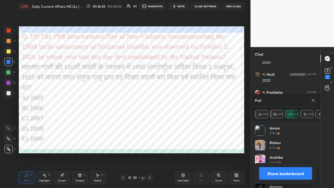
click at [150, 123] on icon at bounding box center [150, 177] width 4 height 4
click at [187, 101] on icon at bounding box center [313, 100] width 4 height 4
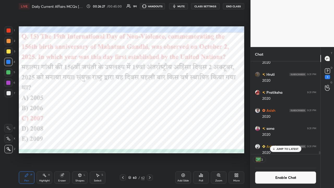
click at [149, 123] on icon at bounding box center [150, 177] width 4 height 4
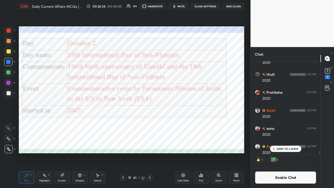
click at [150, 123] on icon at bounding box center [150, 177] width 4 height 4
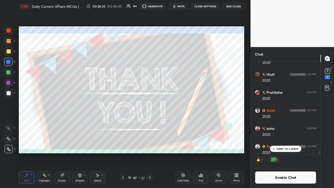
click at [124, 123] on icon at bounding box center [123, 177] width 4 height 4
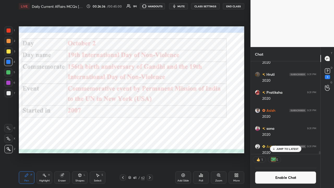
click at [187, 5] on button "CLASS SETTINGS" at bounding box center [205, 6] width 29 height 6
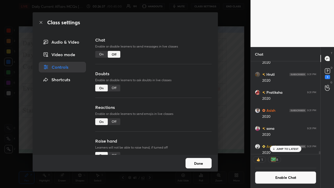
click at [100, 55] on div "On" at bounding box center [101, 54] width 13 height 7
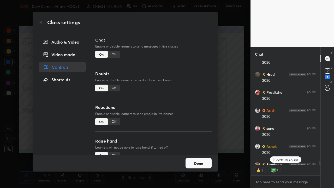
click at [187, 103] on div "Class settings Audio & Video Video mode Controls Shortcuts Chat Enable or disab…" at bounding box center [125, 94] width 250 height 188
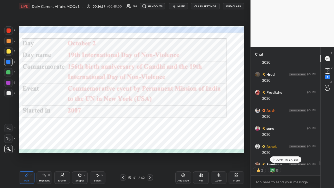
click at [187, 123] on icon at bounding box center [273, 159] width 3 height 3
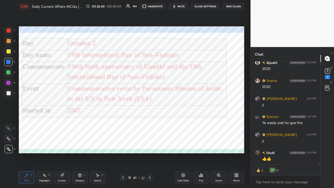
click at [187, 123] on div "Poll" at bounding box center [201, 177] width 16 height 13
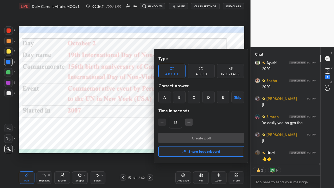
click at [137, 119] on div at bounding box center [167, 94] width 334 height 188
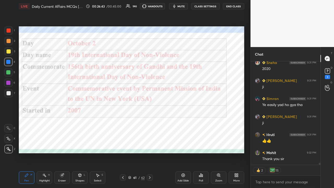
click at [187, 123] on icon at bounding box center [201, 175] width 4 height 4
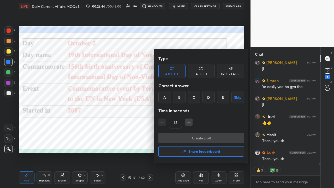
click at [187, 123] on h4 "Share leaderboard" at bounding box center [204, 151] width 32 height 4
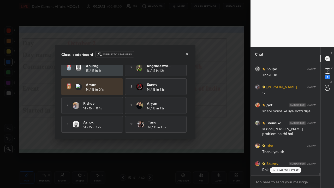
click at [187, 55] on icon at bounding box center [187, 54] width 4 height 4
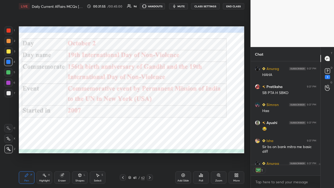
click at [187, 6] on button "End Class" at bounding box center [233, 6] width 21 height 6
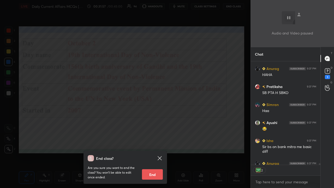
click at [149, 123] on div "End class? Are you sure you want to end the class? You won’t be able to edit on…" at bounding box center [124, 167] width 83 height 33
click at [148, 123] on button "End" at bounding box center [152, 174] width 21 height 10
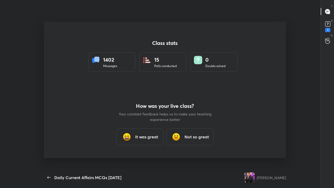
scroll to position [25911, 25819]
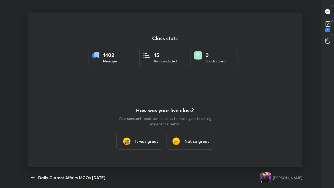
type textarea "x"
